Goal: Task Accomplishment & Management: Manage account settings

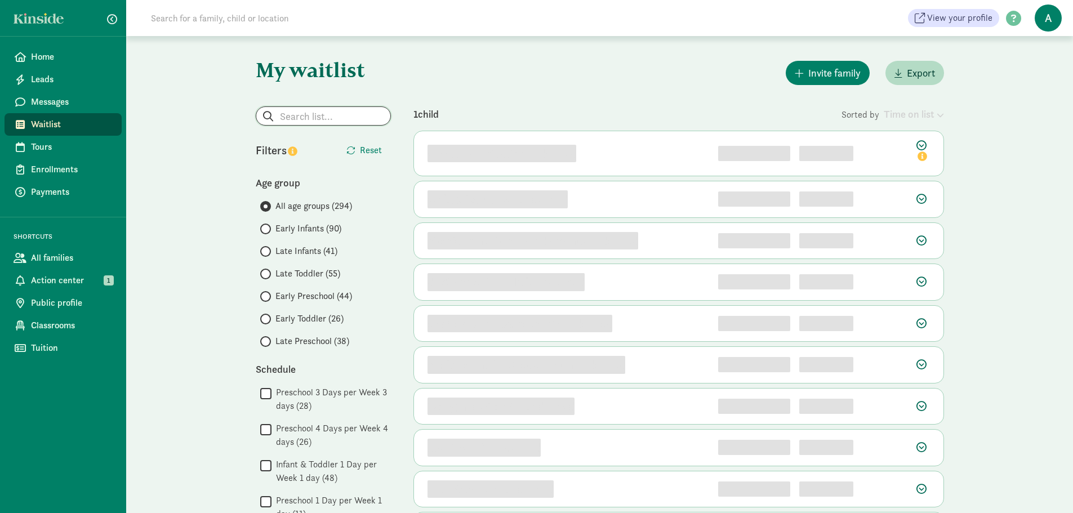
click at [358, 116] on input "search" at bounding box center [323, 116] width 134 height 18
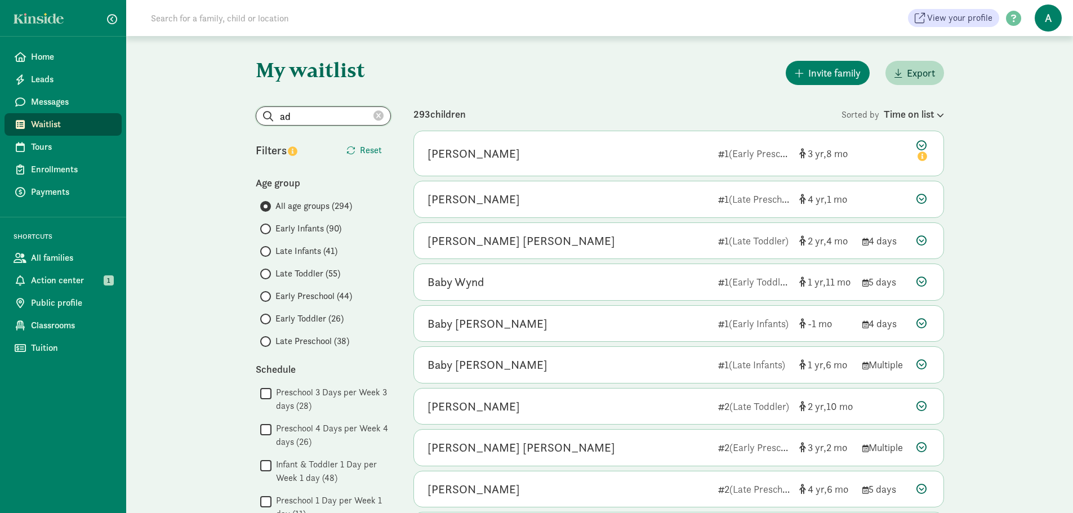
type input "a"
type input "r"
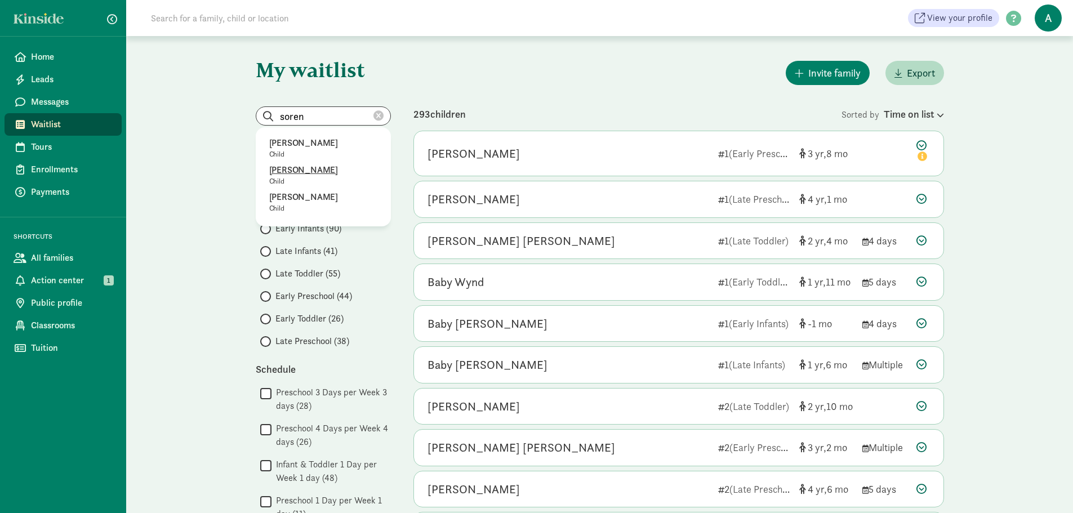
click at [336, 176] on p "[PERSON_NAME]" at bounding box center [323, 170] width 108 height 14
type input "[PERSON_NAME]"
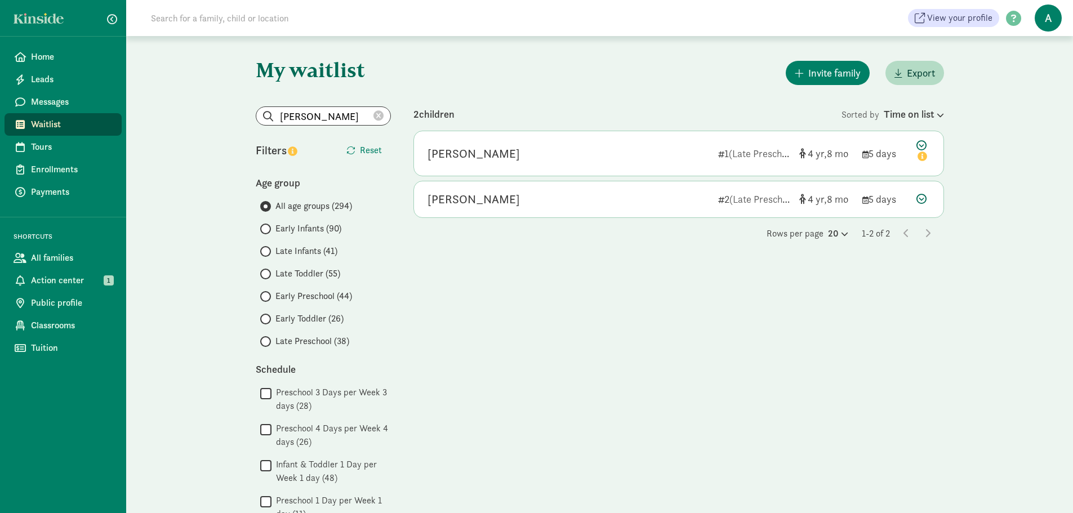
click at [684, 158] on div "[PERSON_NAME]" at bounding box center [569, 154] width 282 height 18
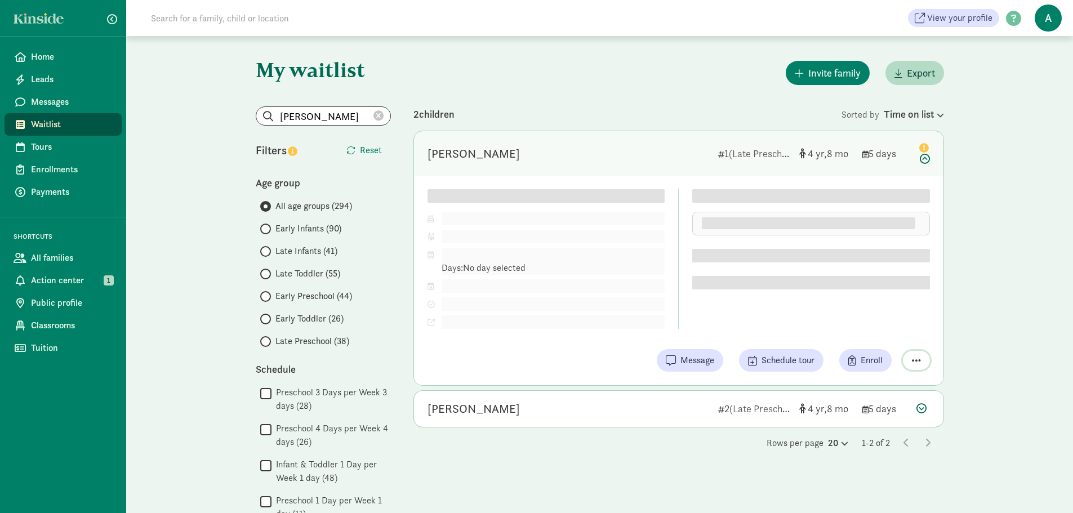
click at [916, 361] on span "button" at bounding box center [916, 360] width 9 height 10
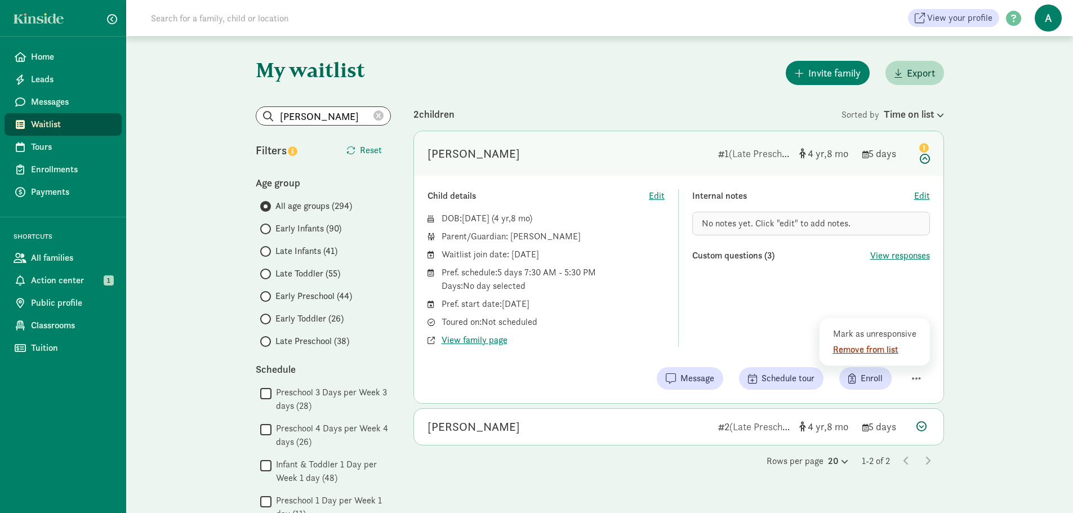
click at [872, 348] on div "Remove from list" at bounding box center [876, 350] width 87 height 14
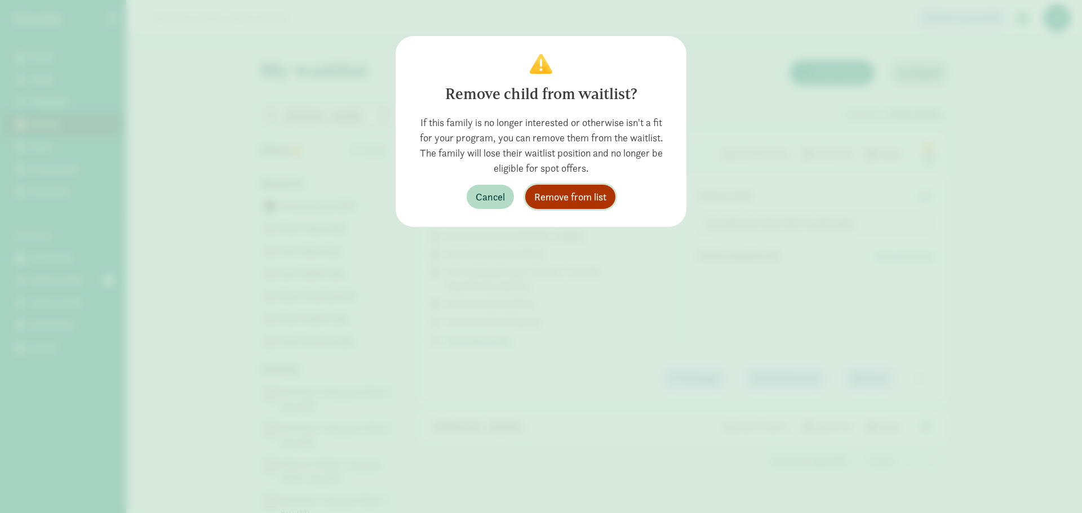
click at [569, 191] on span "Remove from list" at bounding box center [570, 196] width 72 height 15
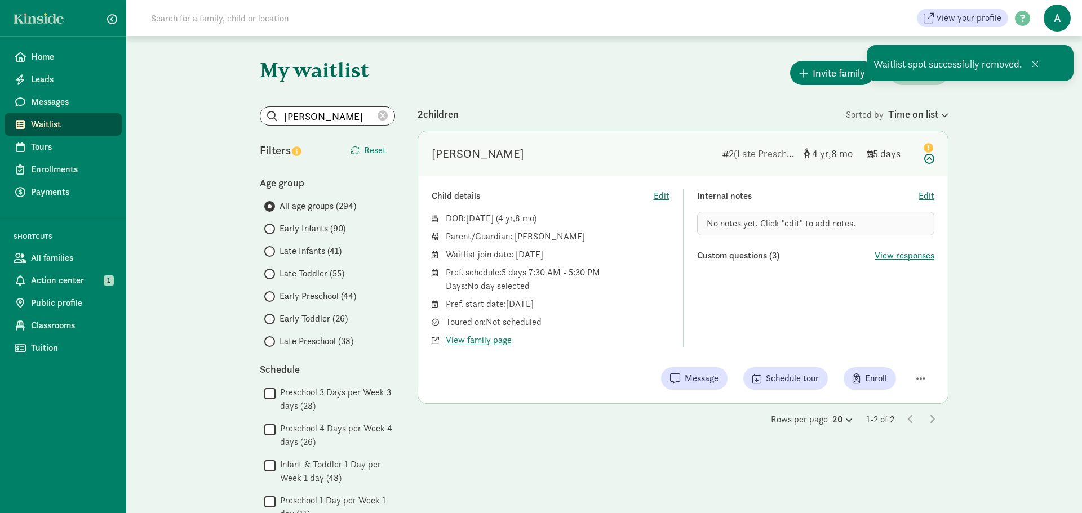
click at [919, 356] on div "Child details Edit DOB: [DATE] ( 4 8 ) Parent/Guardian: [PERSON_NAME] Waitlist …" at bounding box center [683, 290] width 530 height 228
click at [922, 377] on span "button" at bounding box center [920, 378] width 9 height 10
click at [890, 351] on div "Remove from list" at bounding box center [880, 350] width 87 height 14
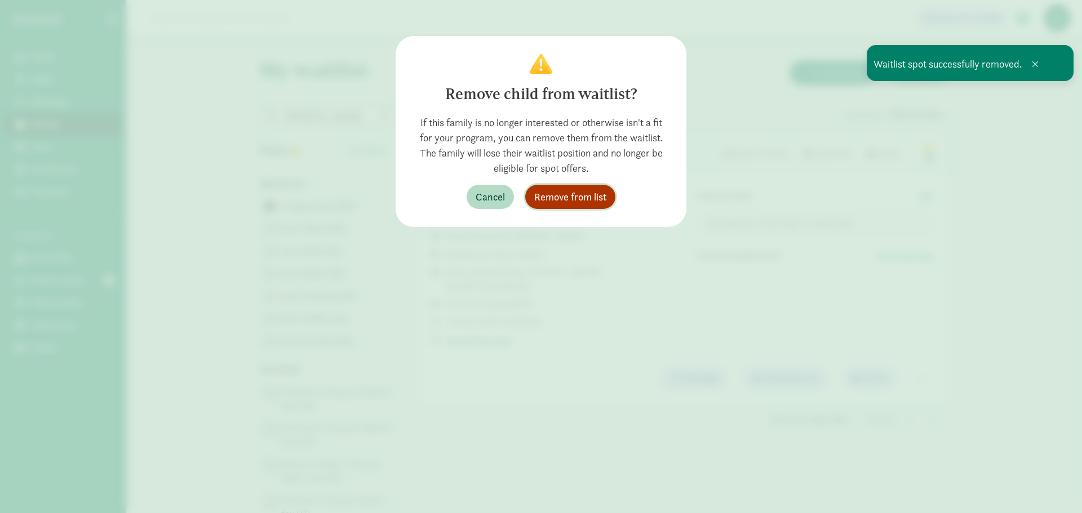
click at [586, 199] on span "Remove from list" at bounding box center [570, 196] width 72 height 15
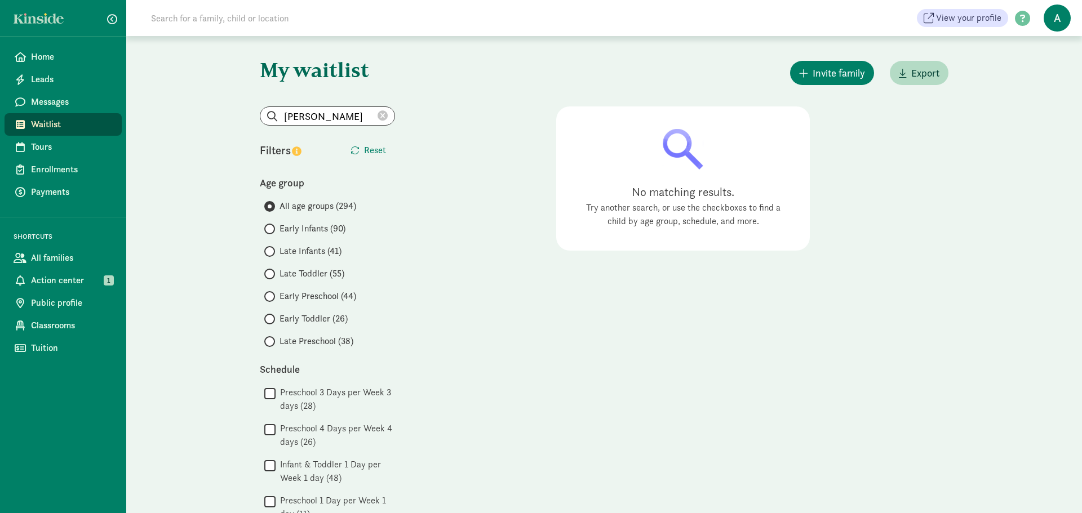
click at [380, 117] on icon at bounding box center [382, 116] width 10 height 10
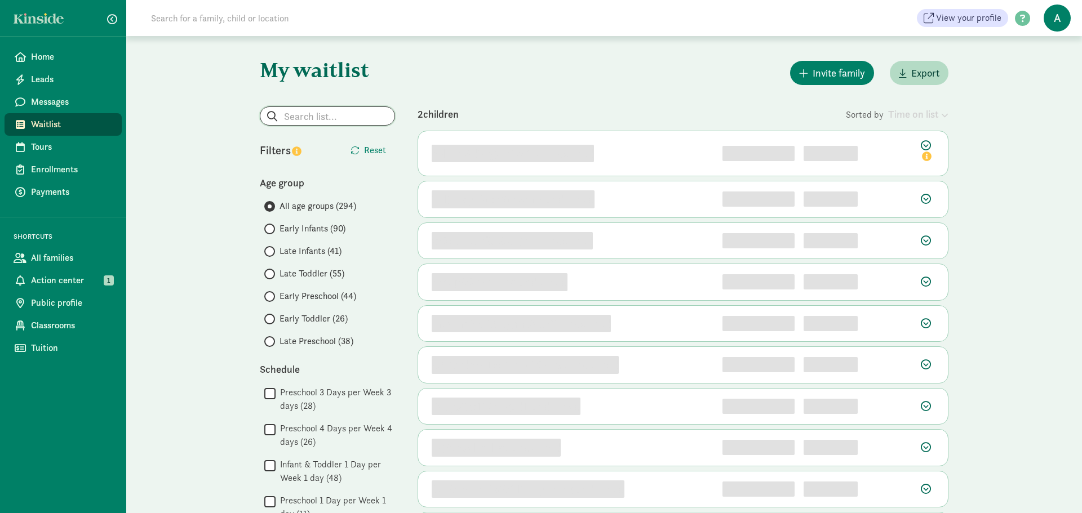
click at [323, 118] on input "search" at bounding box center [327, 116] width 134 height 18
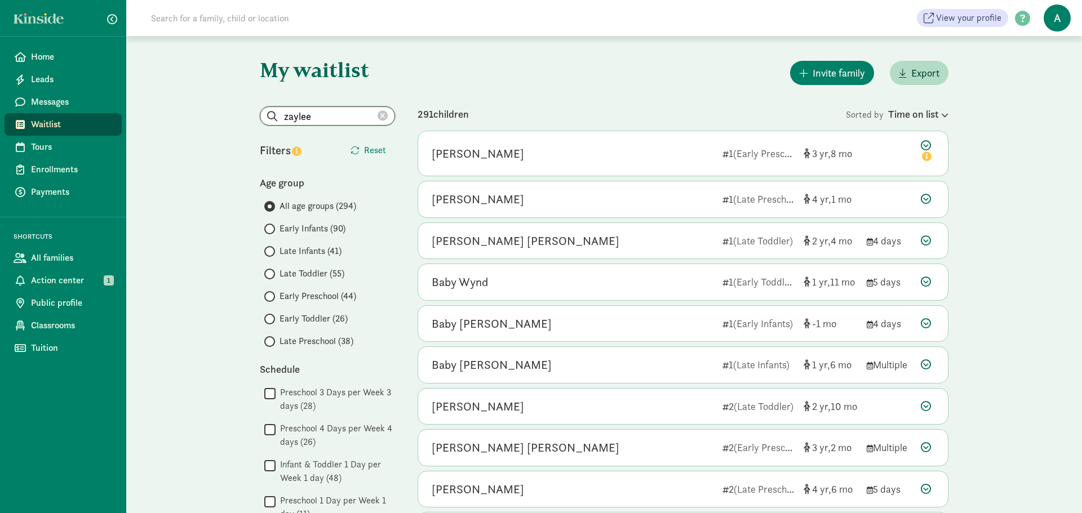
type input "zaylee"
click at [383, 113] on icon at bounding box center [382, 116] width 10 height 10
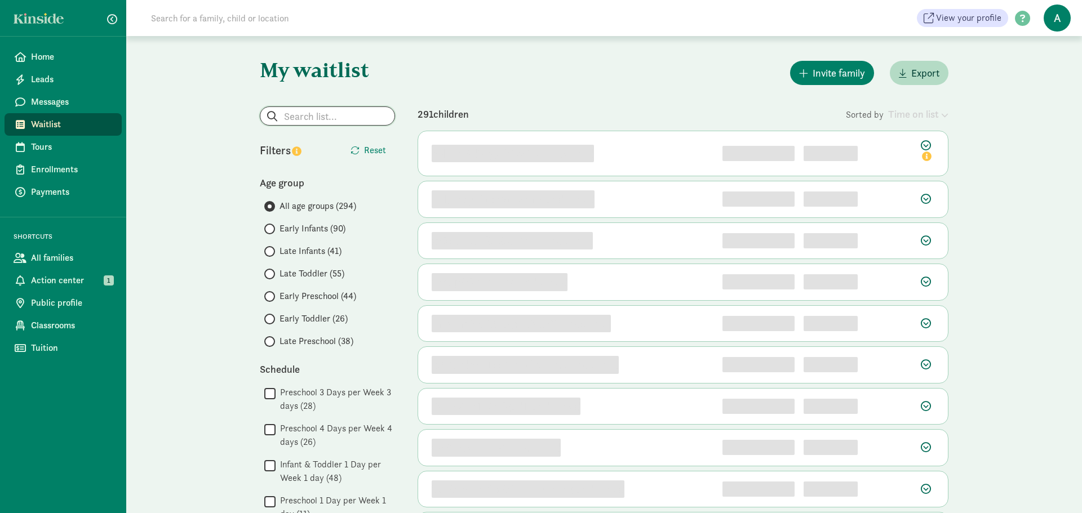
click at [352, 119] on input "search" at bounding box center [327, 116] width 134 height 18
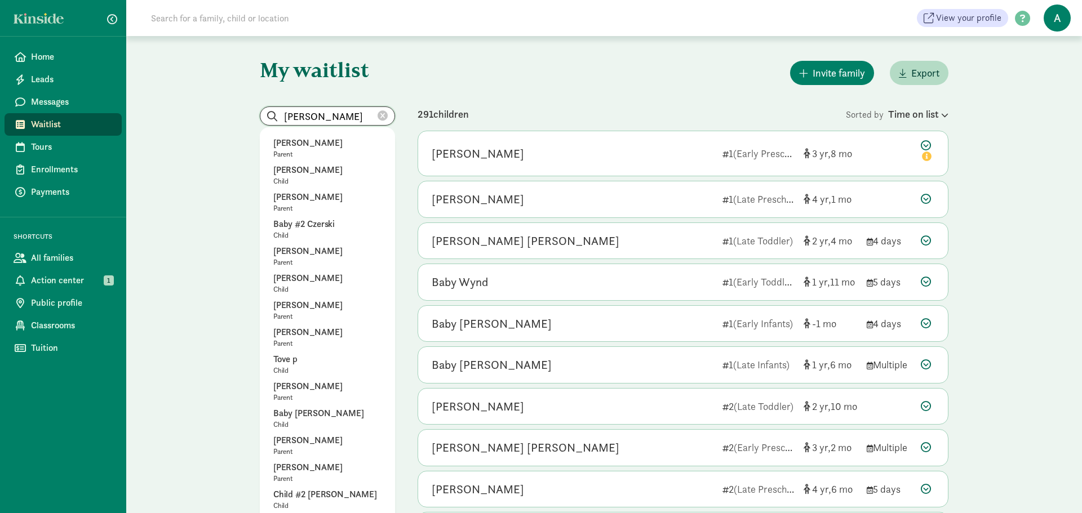
type input "[PERSON_NAME]"
click at [384, 117] on icon at bounding box center [382, 116] width 10 height 10
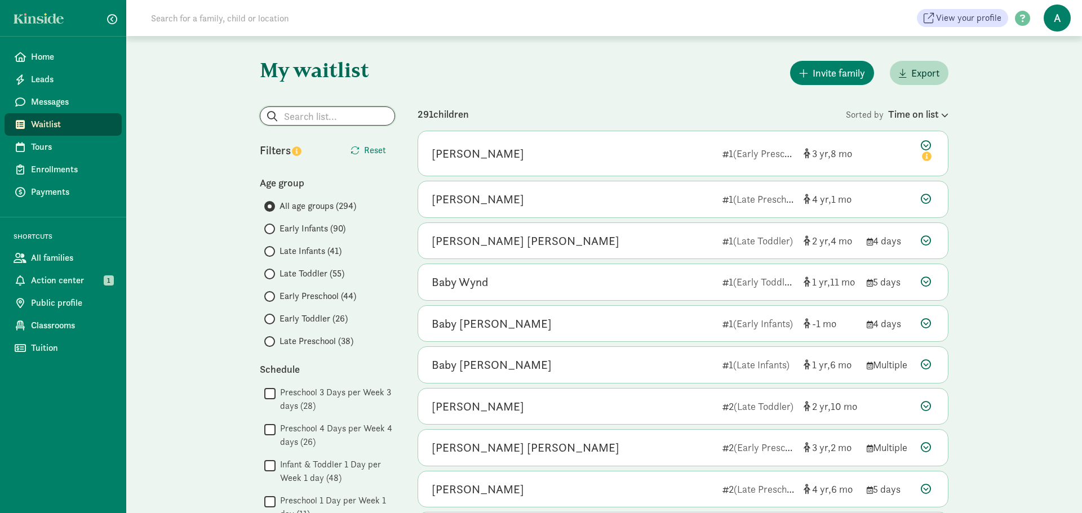
click at [352, 118] on input "search" at bounding box center [327, 116] width 134 height 18
click at [339, 146] on p "[PERSON_NAME]" at bounding box center [327, 143] width 108 height 14
type input "[PERSON_NAME]"
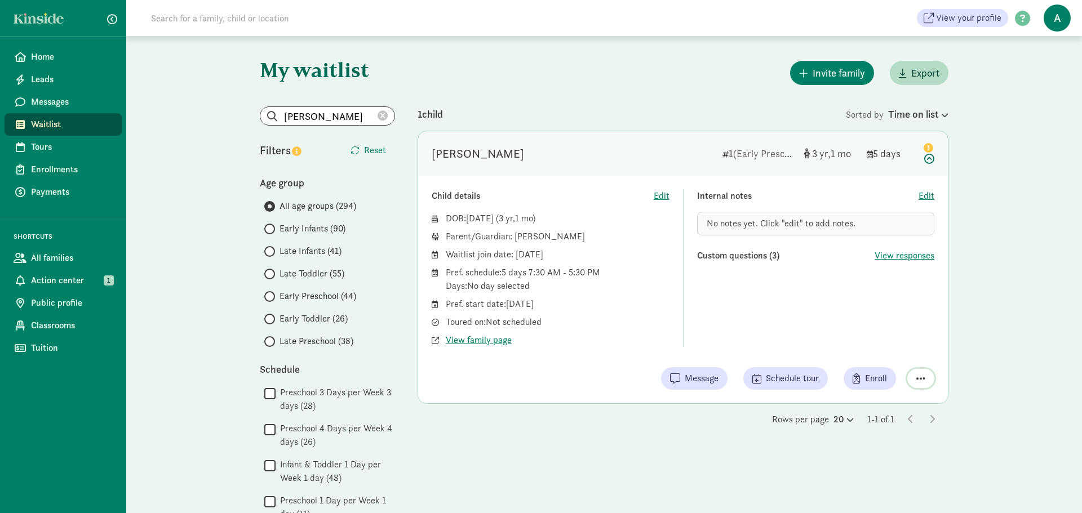
click at [917, 377] on span "button" at bounding box center [920, 378] width 9 height 10
click at [875, 353] on div "Remove from list" at bounding box center [880, 350] width 87 height 14
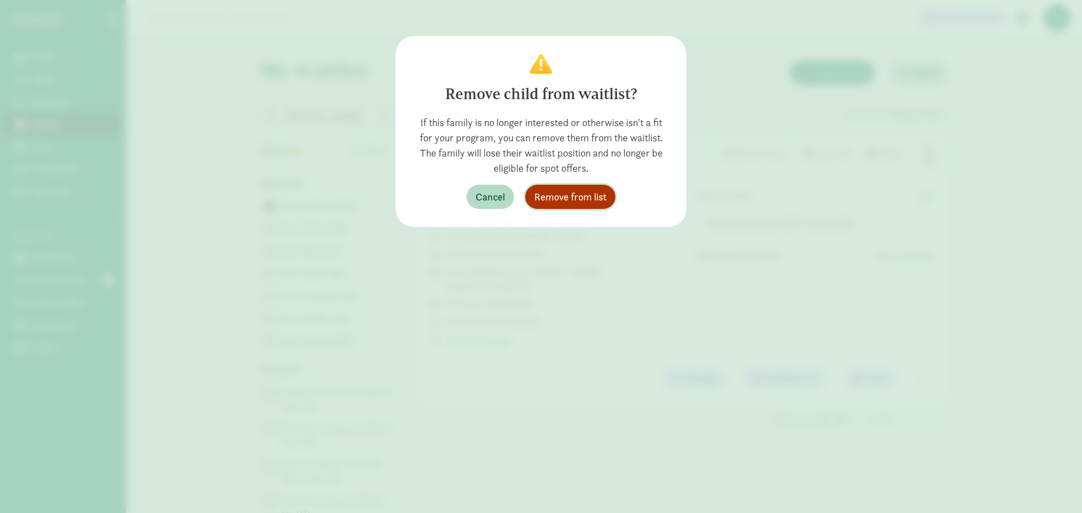
click at [591, 195] on span "Remove from list" at bounding box center [570, 196] width 72 height 15
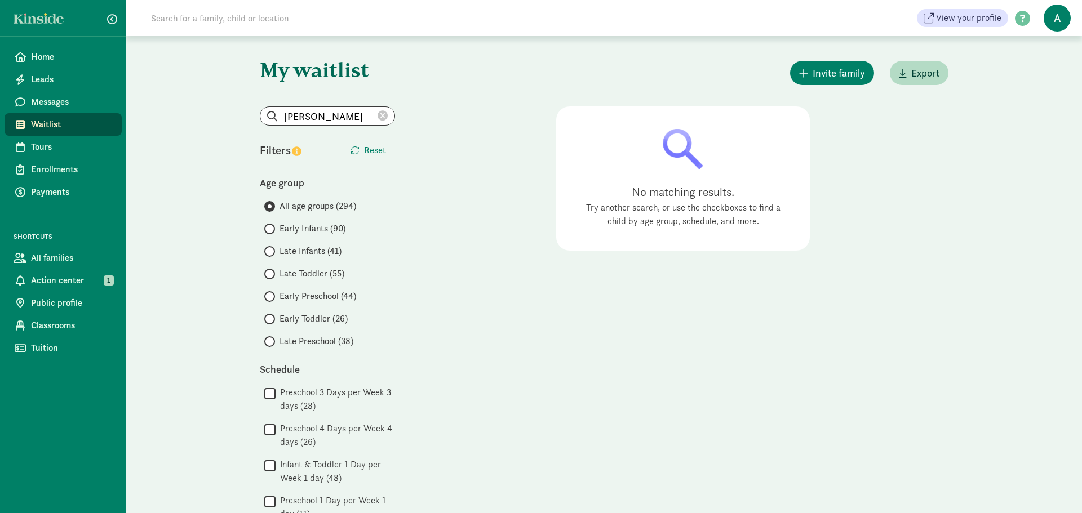
click at [383, 119] on icon at bounding box center [382, 116] width 10 height 10
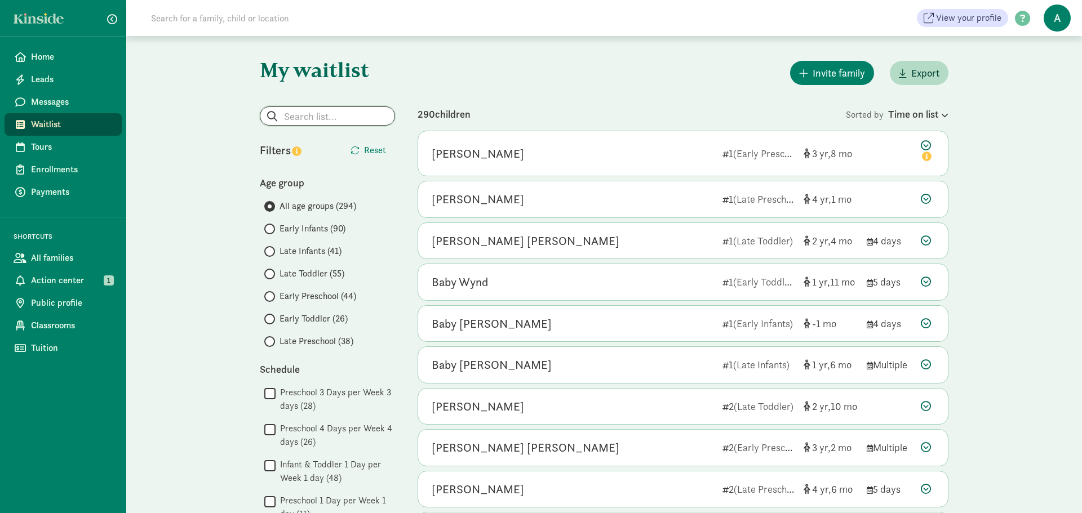
click at [362, 117] on input "search" at bounding box center [327, 116] width 134 height 18
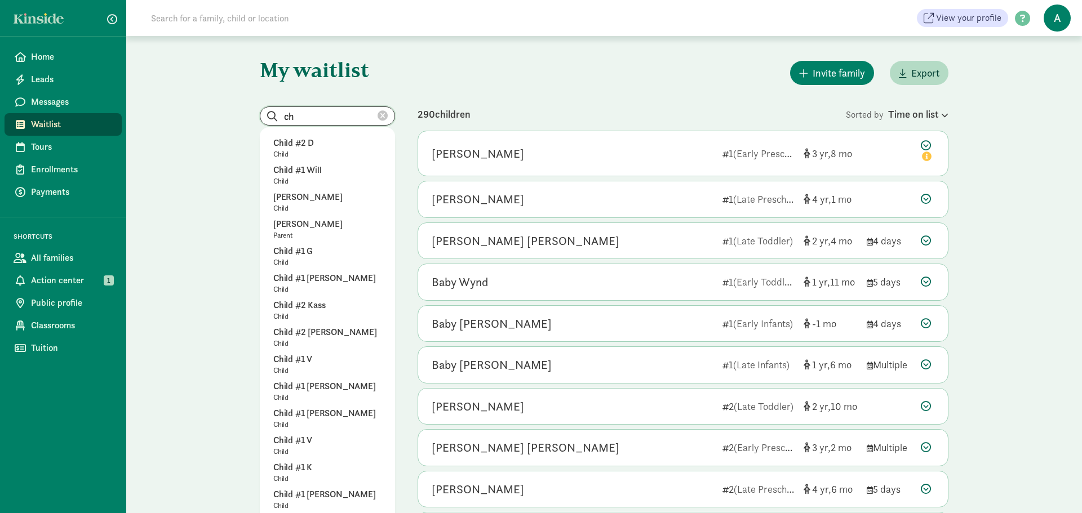
type input "c"
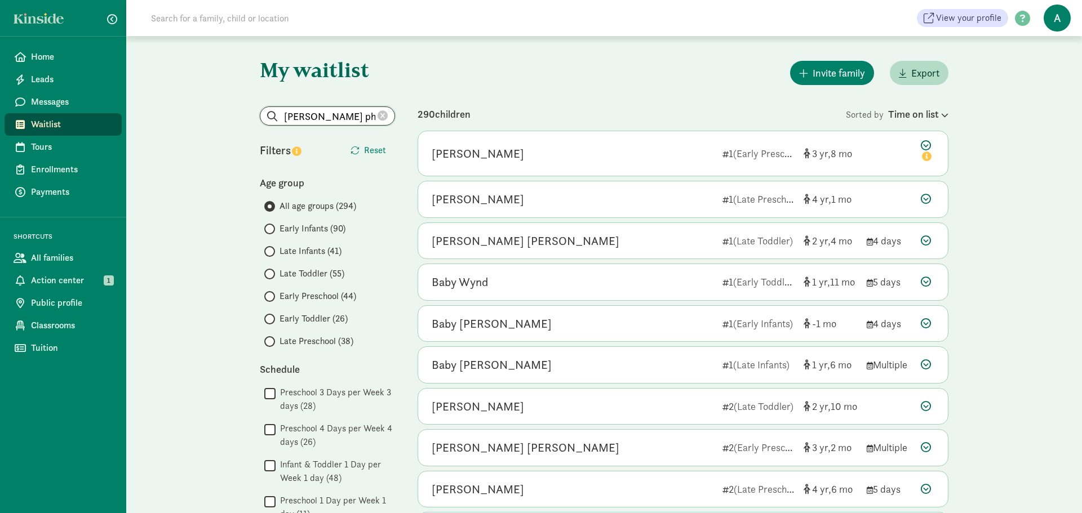
type input "[PERSON_NAME] ph"
click at [384, 120] on icon at bounding box center [382, 116] width 10 height 10
click at [362, 115] on input "search" at bounding box center [327, 116] width 134 height 18
type input "[PERSON_NAME]"
click at [384, 118] on icon at bounding box center [382, 116] width 10 height 10
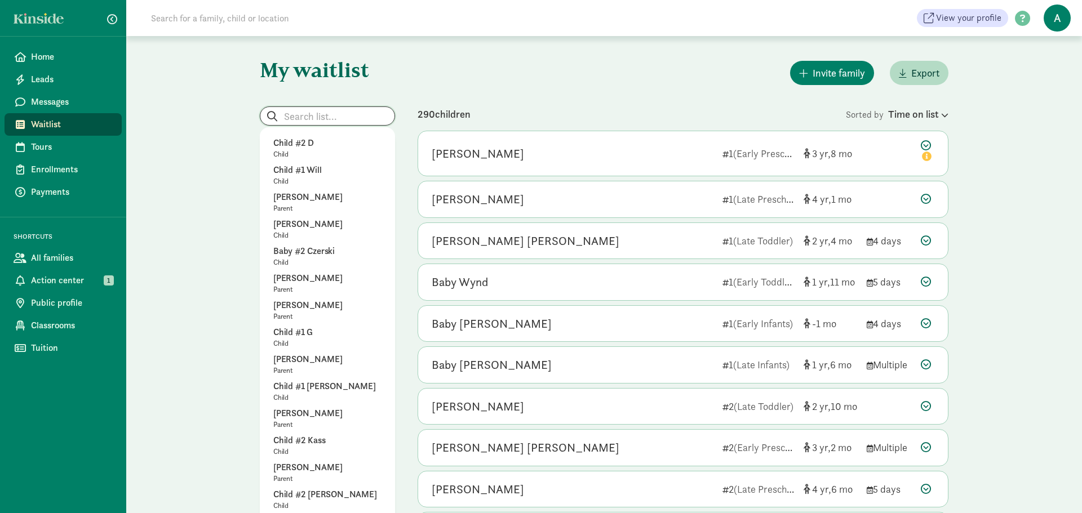
click at [359, 113] on input "search" at bounding box center [327, 116] width 134 height 18
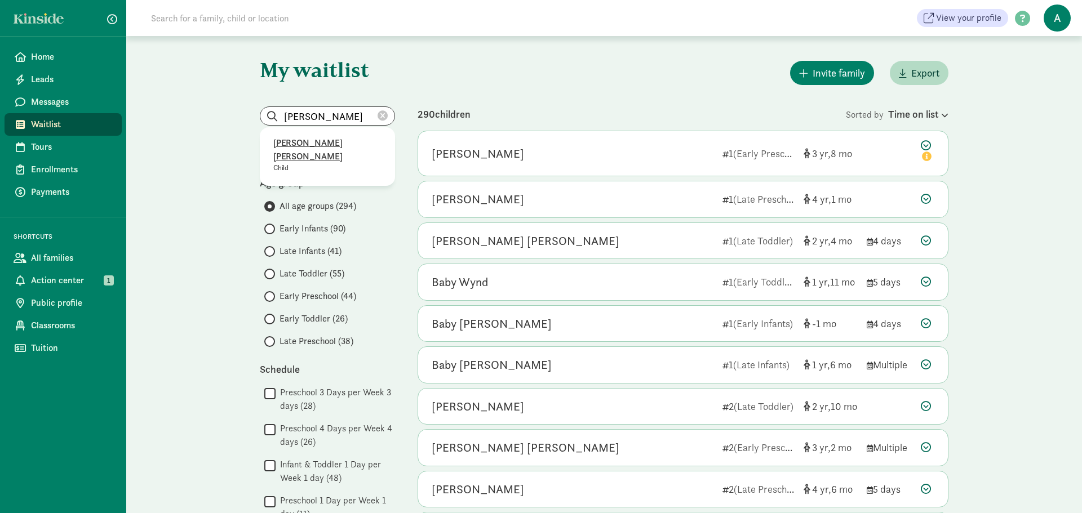
click at [340, 139] on p "[PERSON_NAME] [PERSON_NAME]" at bounding box center [327, 149] width 108 height 27
type input "[PERSON_NAME] [PERSON_NAME]"
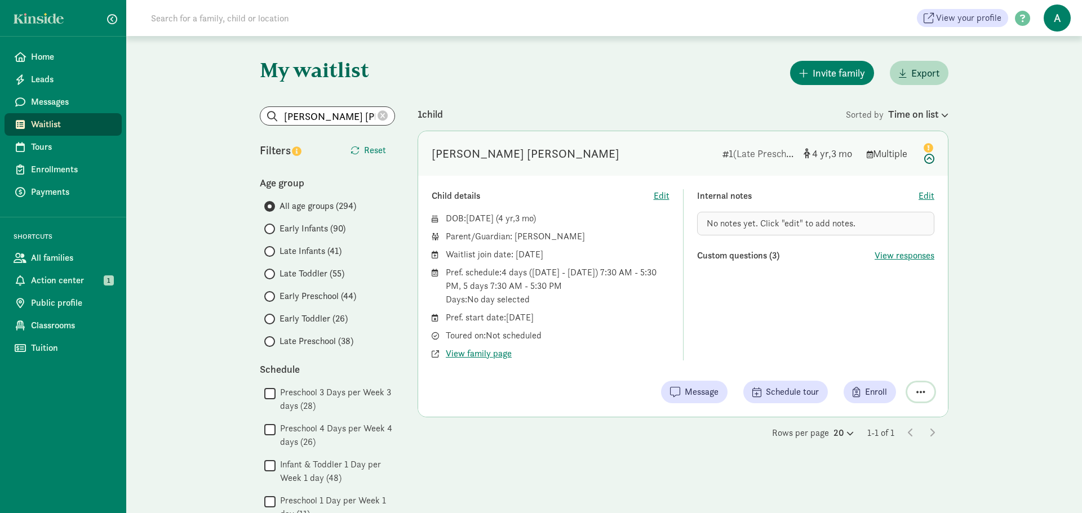
click at [922, 396] on span "button" at bounding box center [920, 392] width 9 height 10
click at [904, 361] on div "Remove from list" at bounding box center [880, 364] width 87 height 14
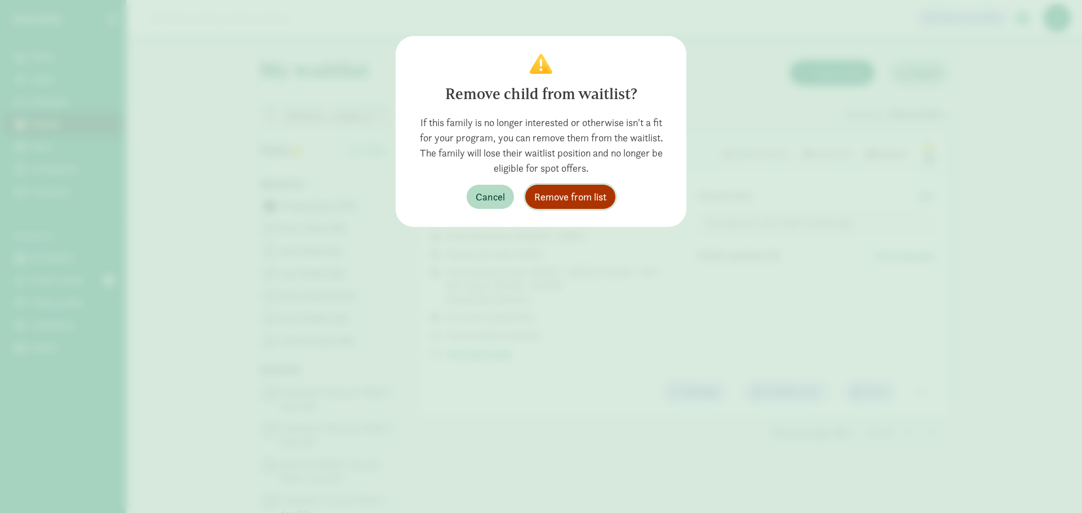
click at [590, 198] on span "Remove from list" at bounding box center [570, 196] width 72 height 15
